Goal: Use online tool/utility: Utilize a website feature to perform a specific function

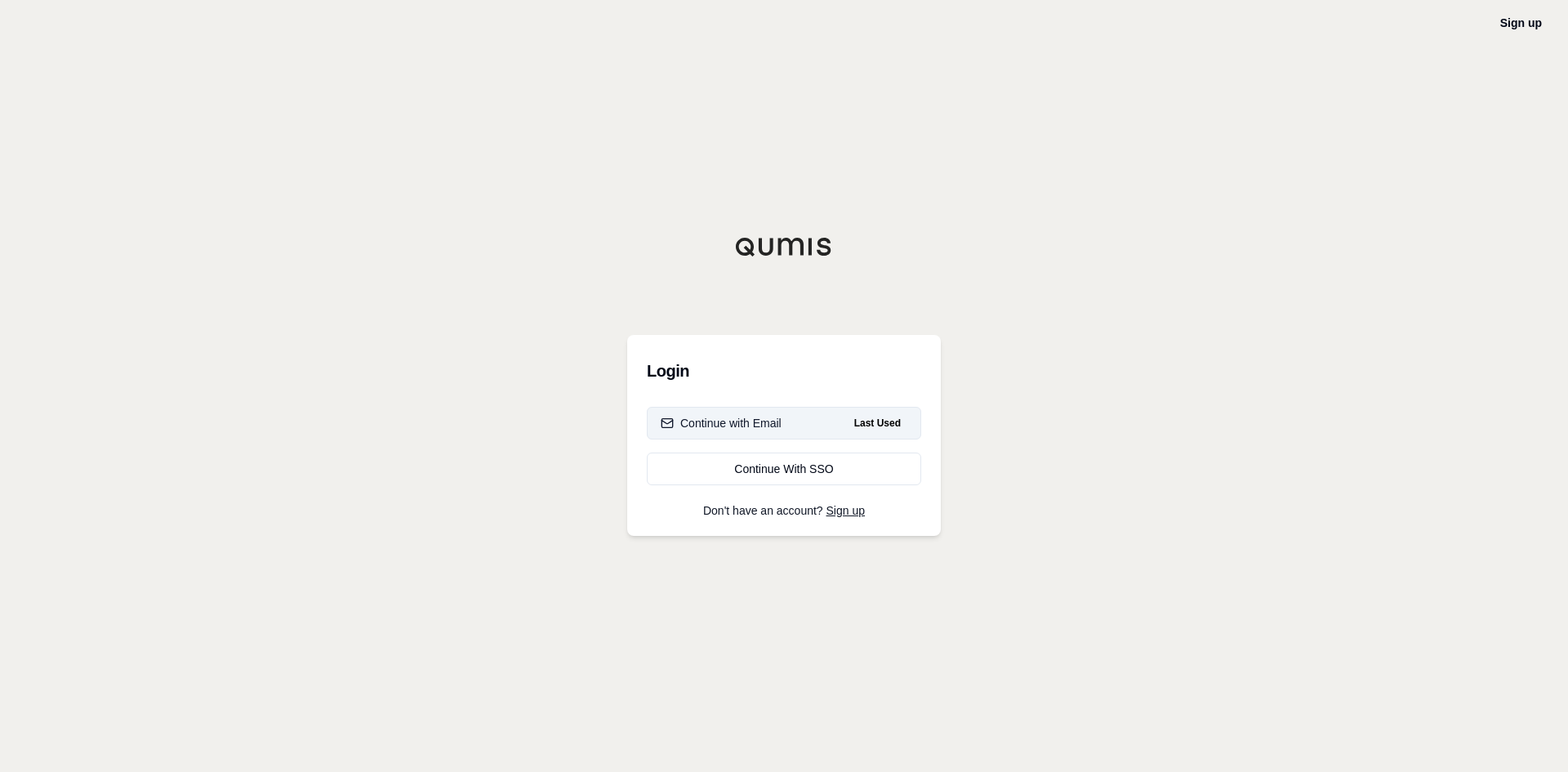
click at [786, 424] on button "Continue with Email Last Used" at bounding box center [784, 423] width 275 height 33
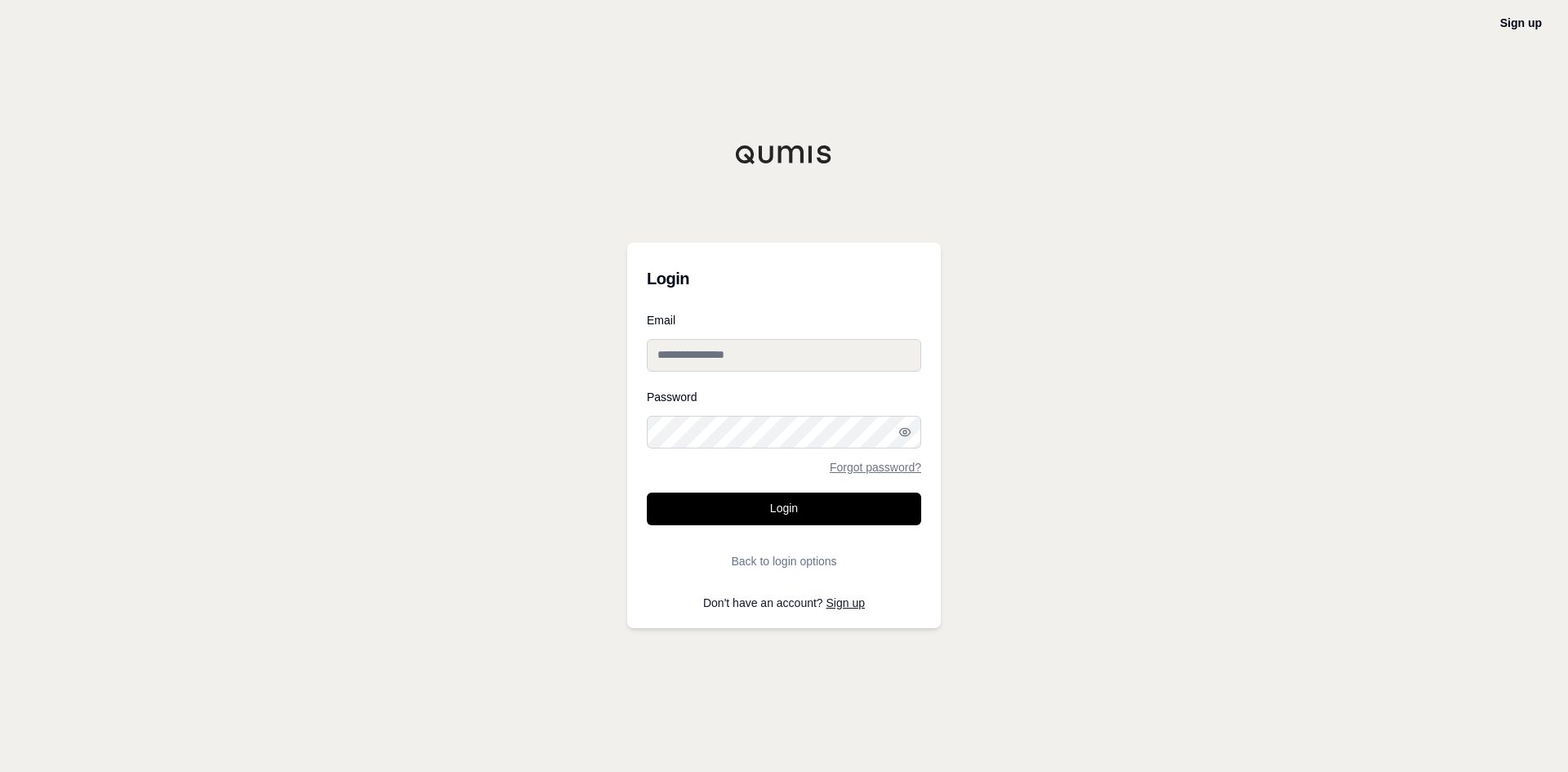
click at [709, 370] on input "Email" at bounding box center [784, 355] width 275 height 33
type input "**********"
click at [647, 492] on button "Login" at bounding box center [784, 509] width 275 height 33
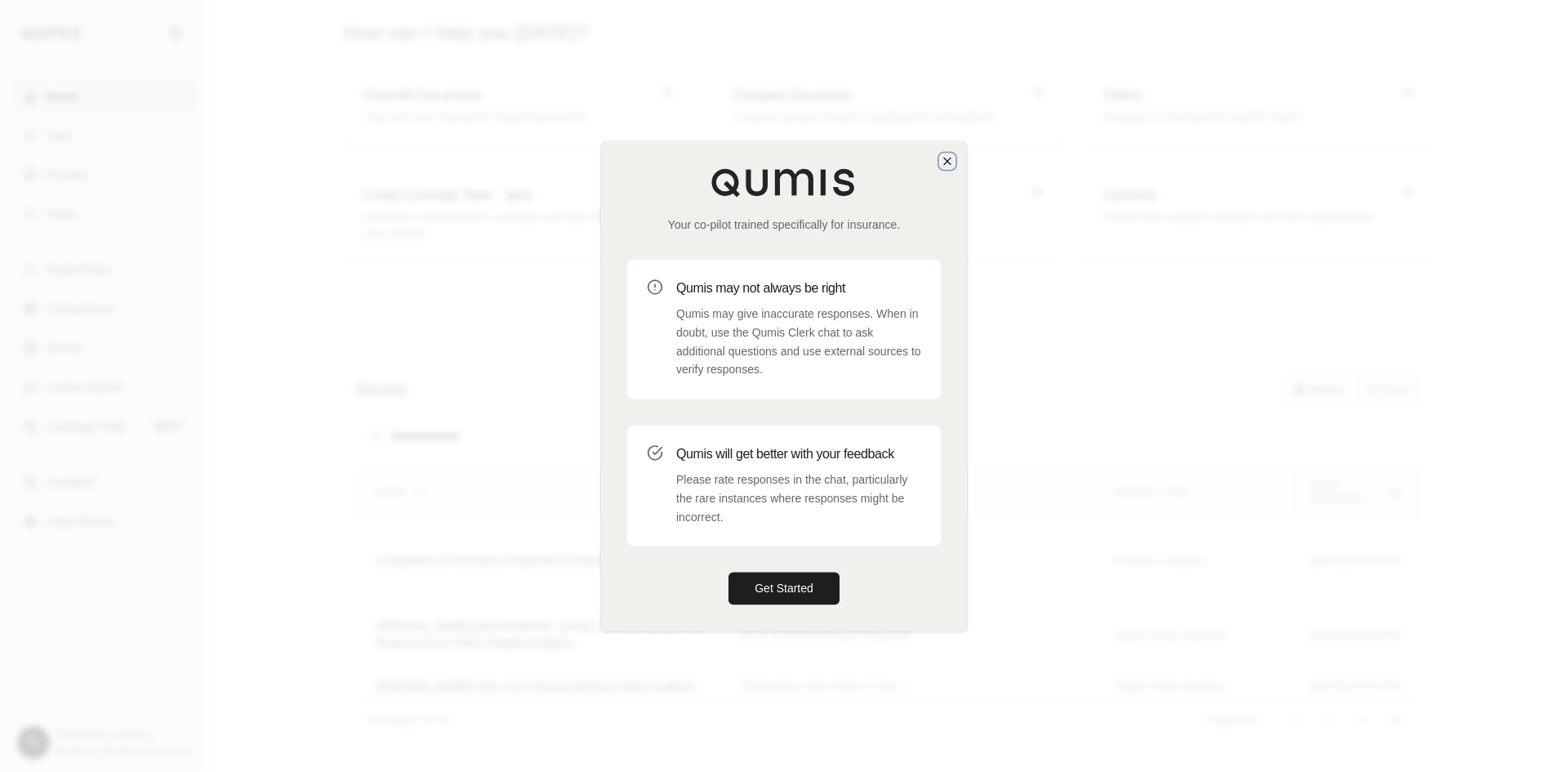
click at [947, 159] on icon "button" at bounding box center [947, 161] width 7 height 7
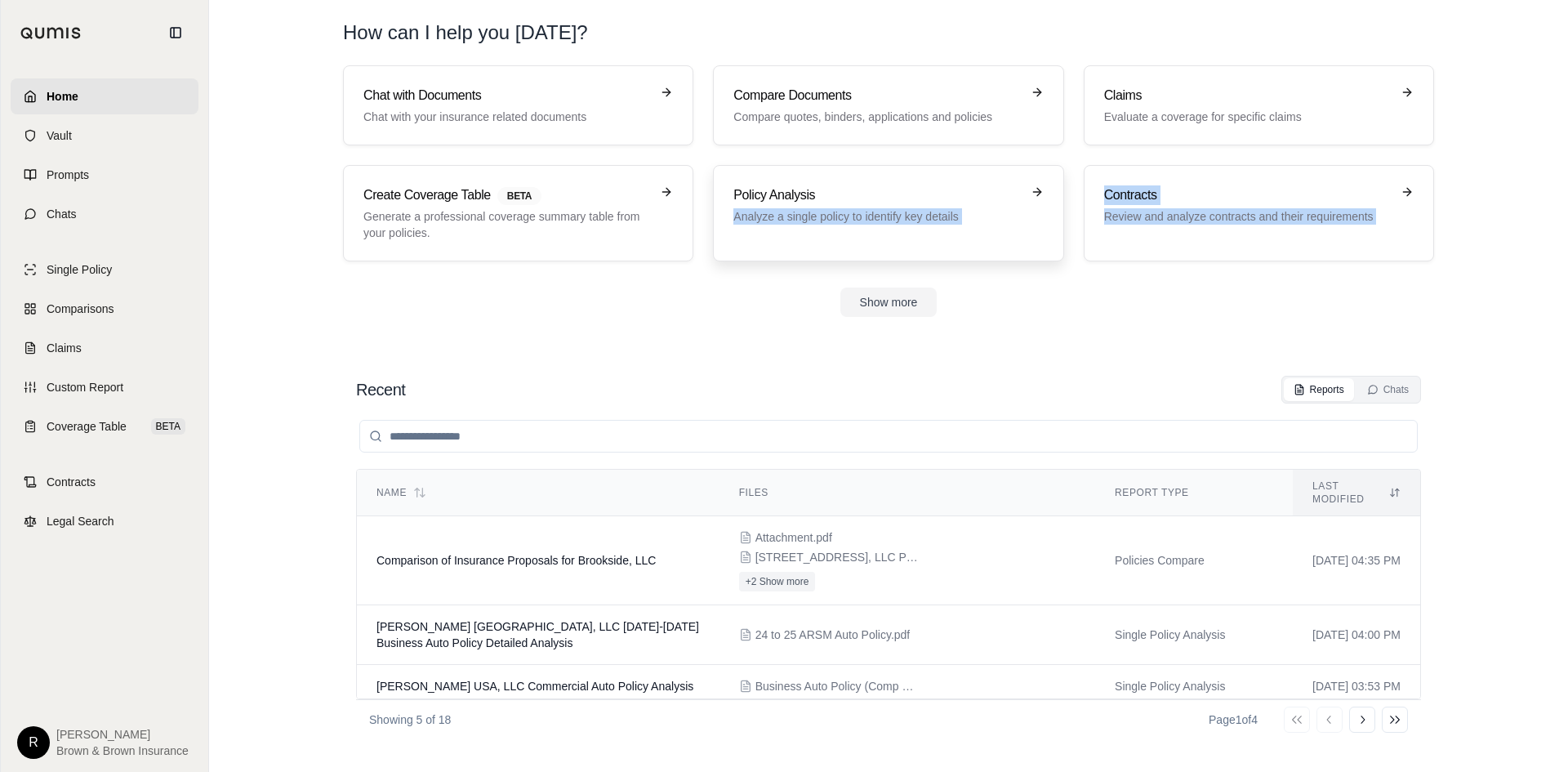
drag, startPoint x: 663, startPoint y: 329, endPoint x: 730, endPoint y: 256, distance: 99.1
click at [730, 256] on section "Chat with Documents Chat with your insurance related documents Compare Document…" at bounding box center [888, 204] width 1346 height 278
click at [1479, 294] on section "Chat with Documents Chat with your insurance related documents Compare Document…" at bounding box center [888, 204] width 1346 height 278
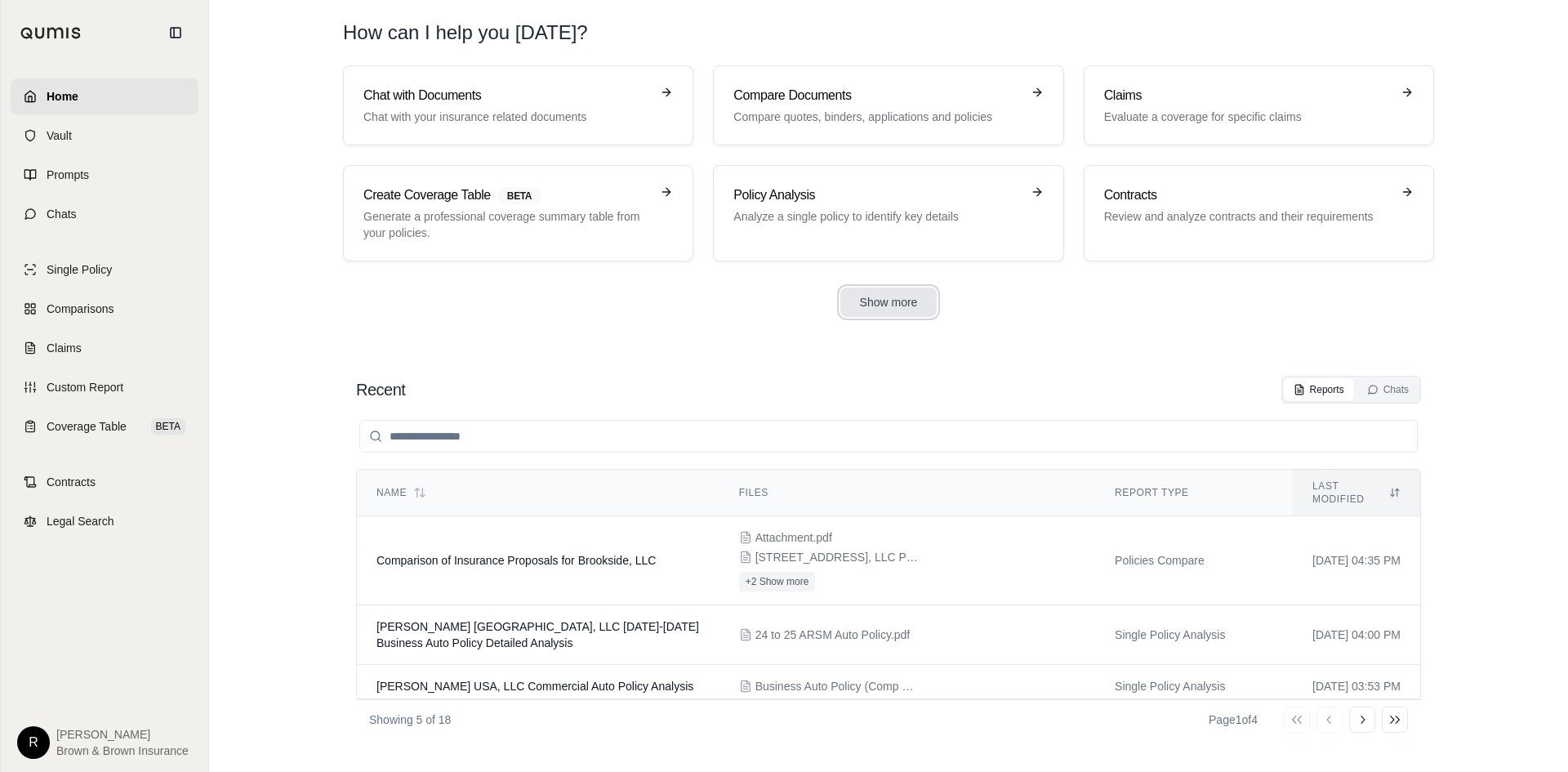
click at [876, 307] on button "Show more" at bounding box center [889, 302] width 98 height 30
click at [818, 242] on link "Policy Analysis Analyze a single policy to identify key details" at bounding box center [888, 213] width 350 height 97
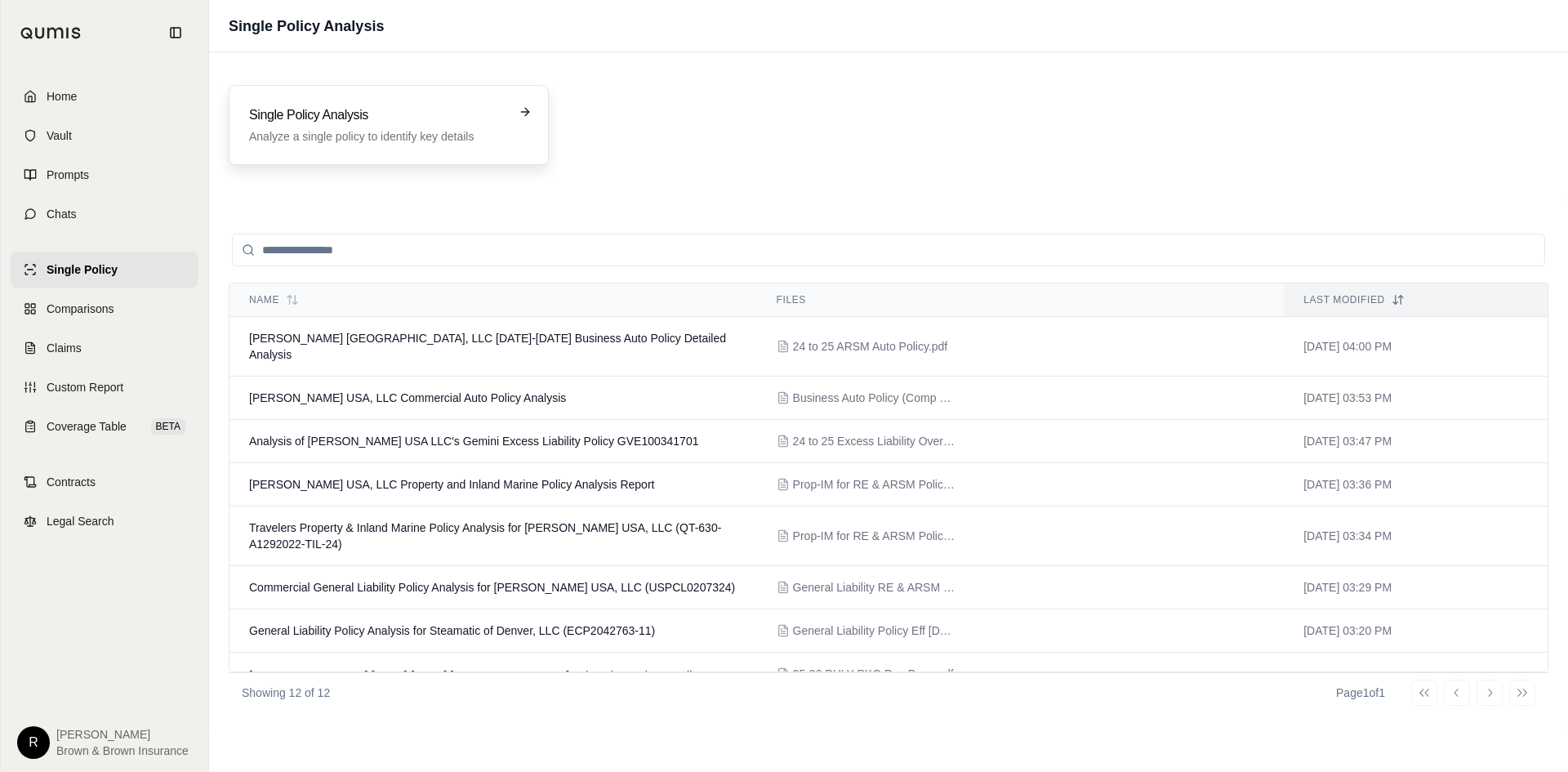
click at [387, 111] on h3 "Single Policy Analysis" at bounding box center [377, 115] width 257 height 19
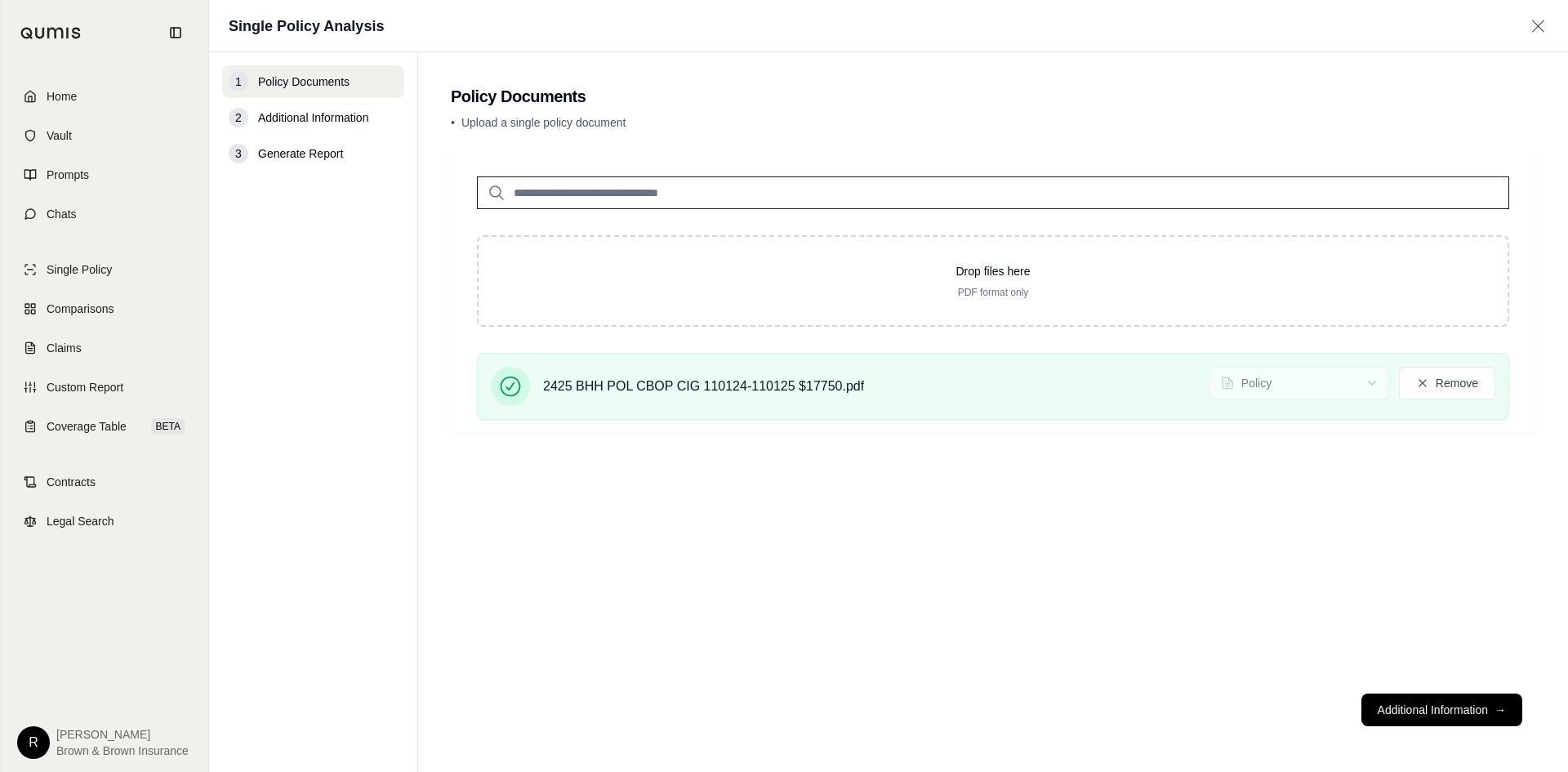
click at [1120, 674] on div "Drop files here PDF format only 2425 BHH POL CBOP CIG 110124-110125 $17750.pdf …" at bounding box center [993, 416] width 1085 height 531
click at [1443, 706] on button "Additional Information →" at bounding box center [1442, 710] width 161 height 33
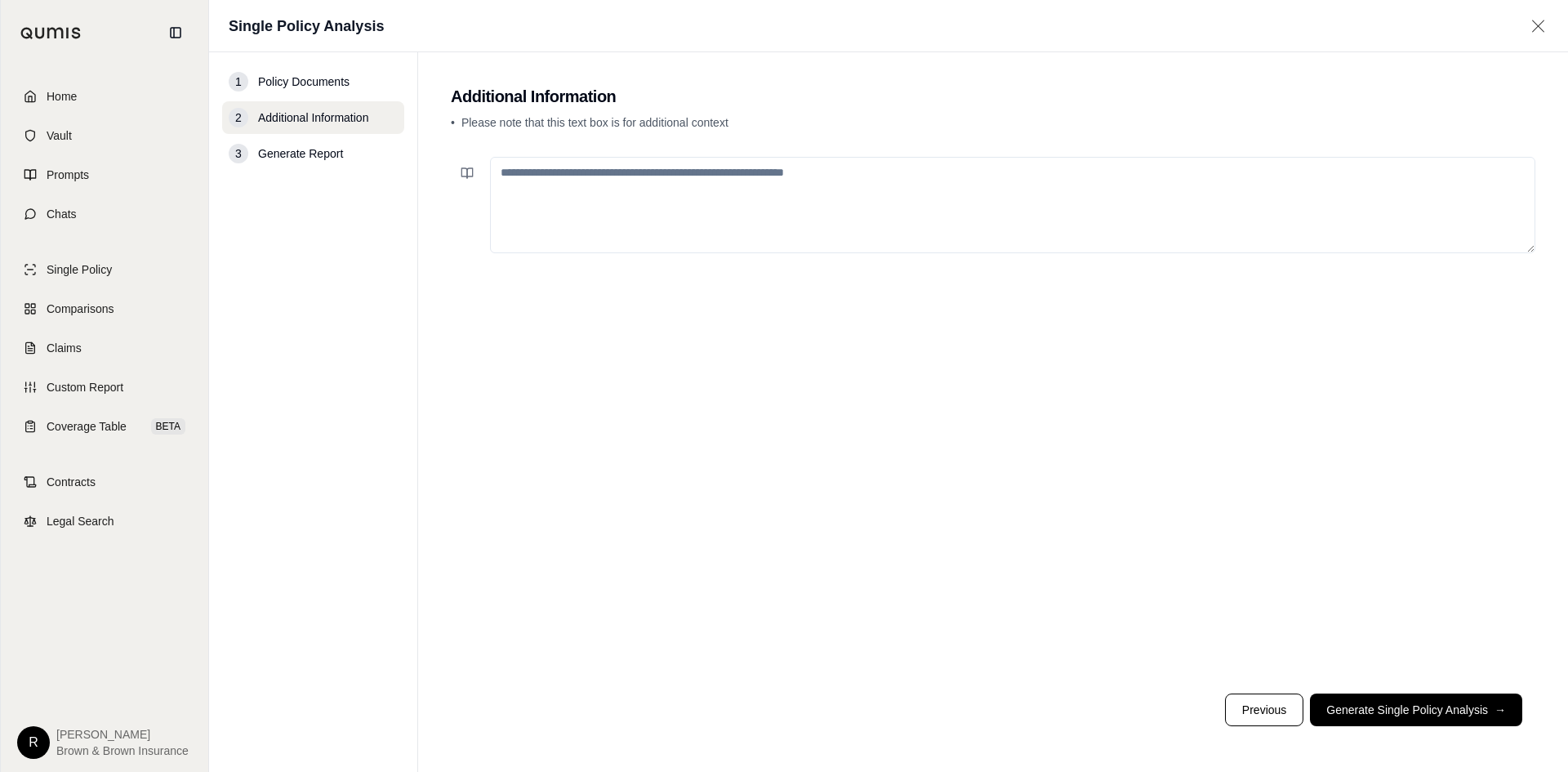
click at [649, 188] on textarea at bounding box center [1013, 205] width 1045 height 97
paste textarea "**********"
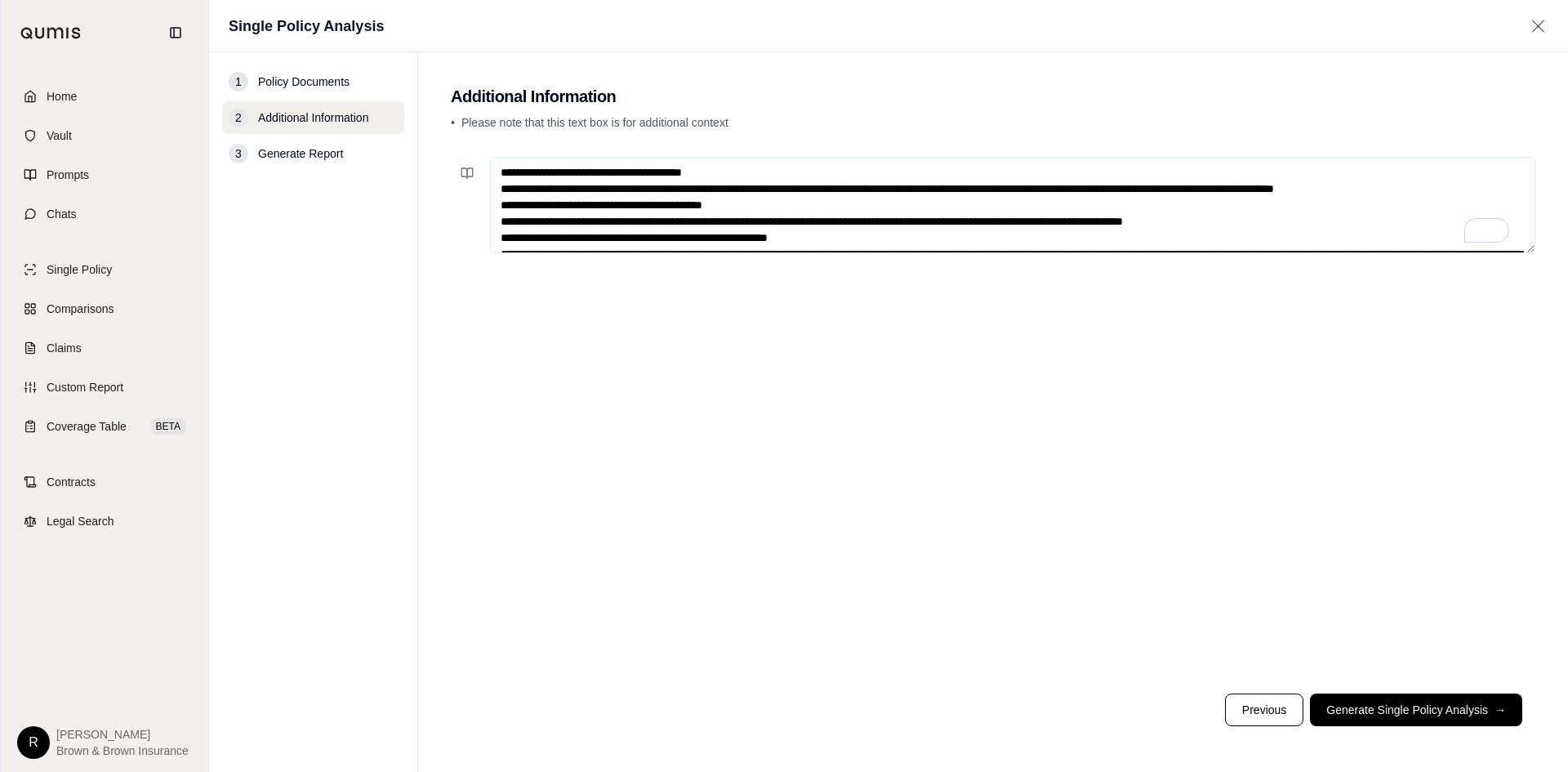
scroll to position [220, 0]
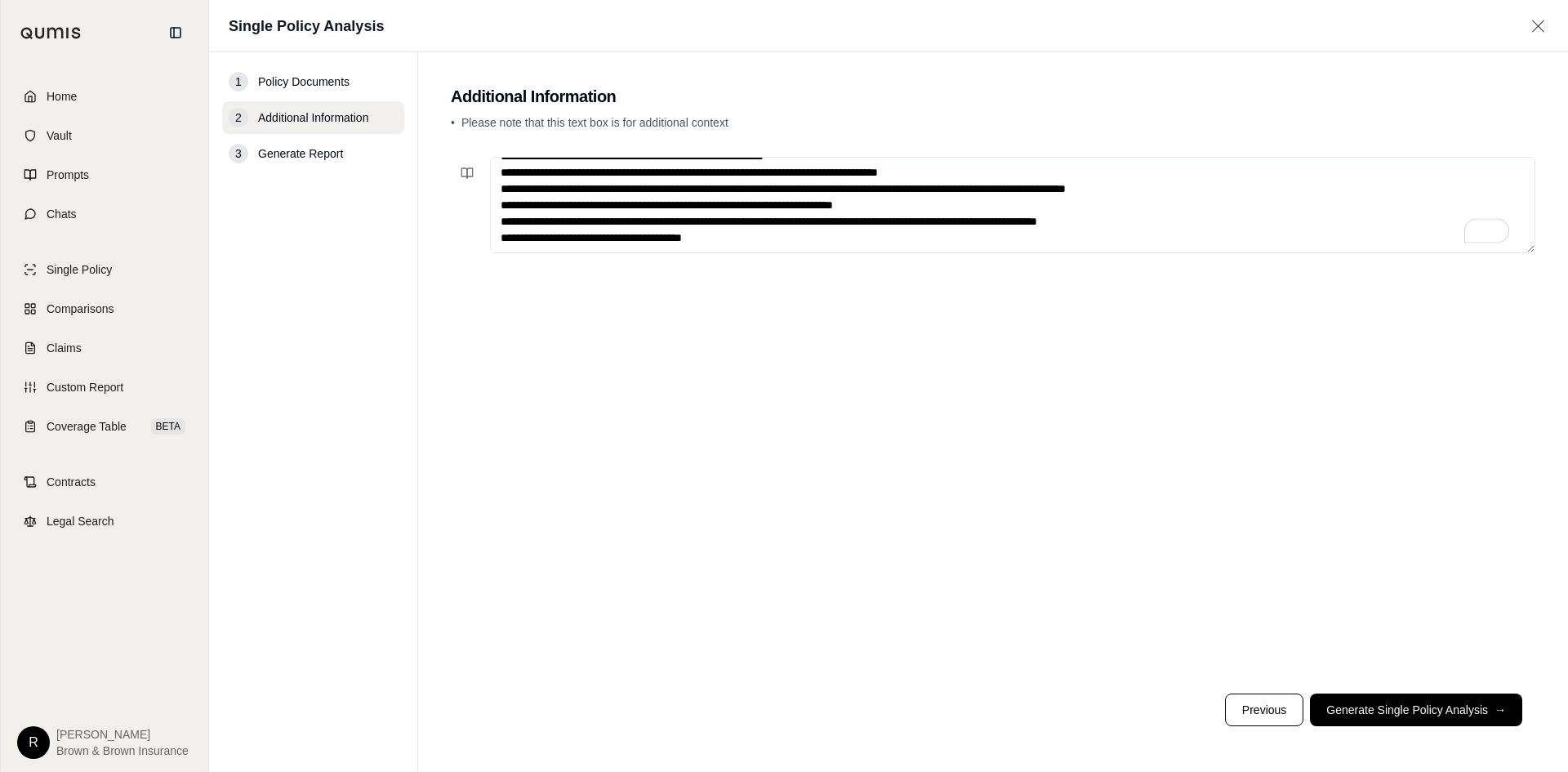
type textarea "**********"
click at [1421, 713] on button "Generate Single Policy Analysis →" at bounding box center [1416, 710] width 213 height 33
